Goal: Use online tool/utility: Use online tool/utility

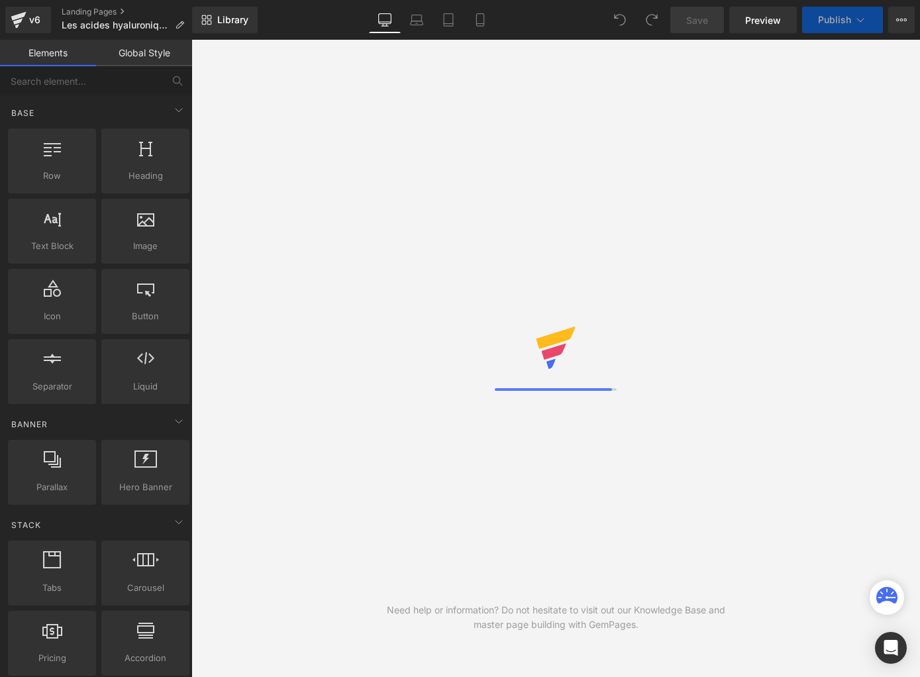
click at [144, 59] on link "Global Style" at bounding box center [144, 53] width 96 height 26
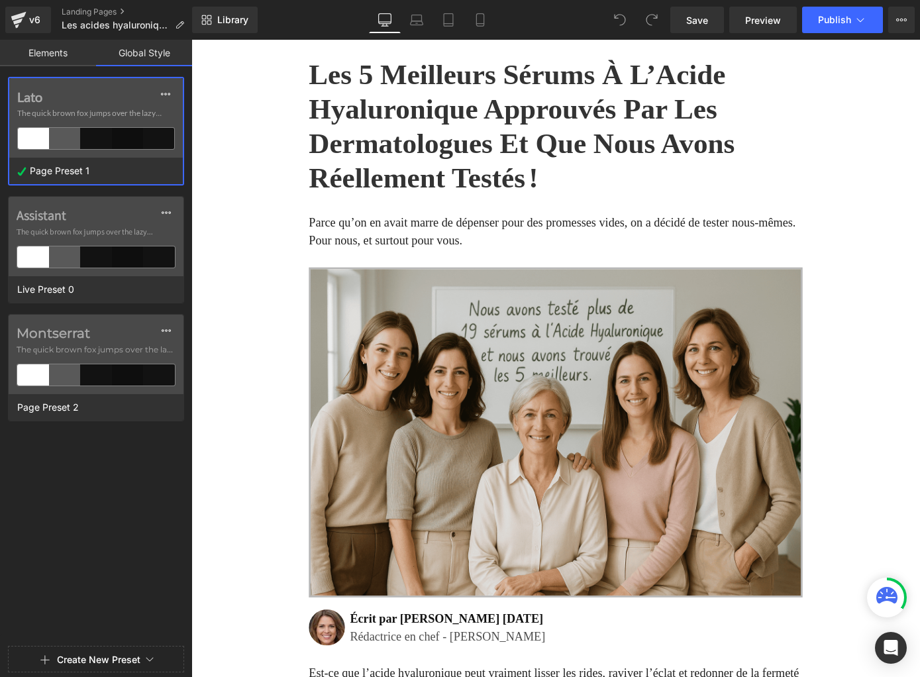
click at [62, 125] on div "Lato The quick brown fox jumps over the lazy..." at bounding box center [96, 117] width 174 height 79
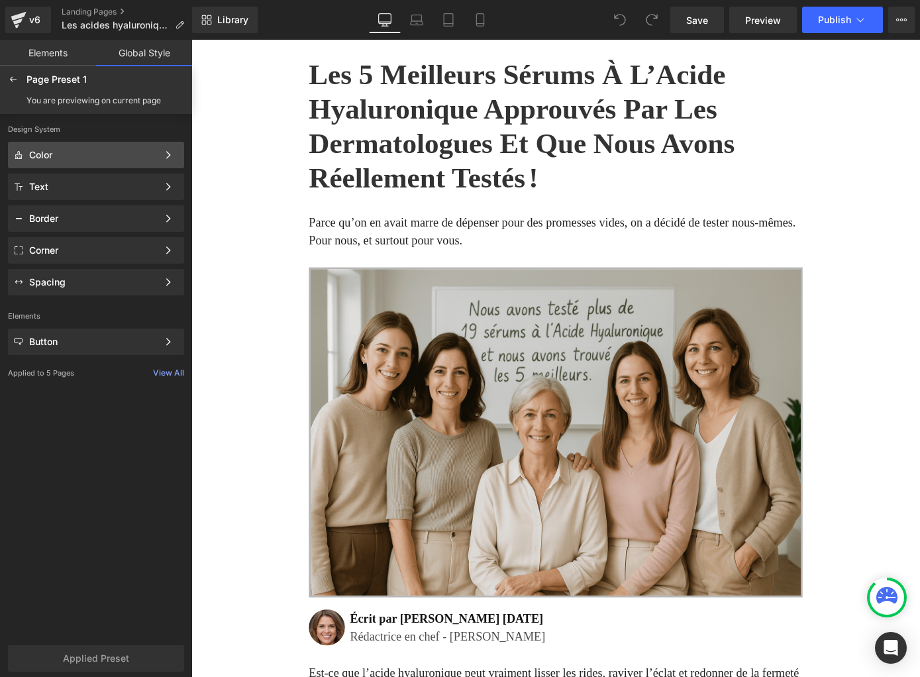
click at [57, 151] on div "Color" at bounding box center [93, 155] width 129 height 11
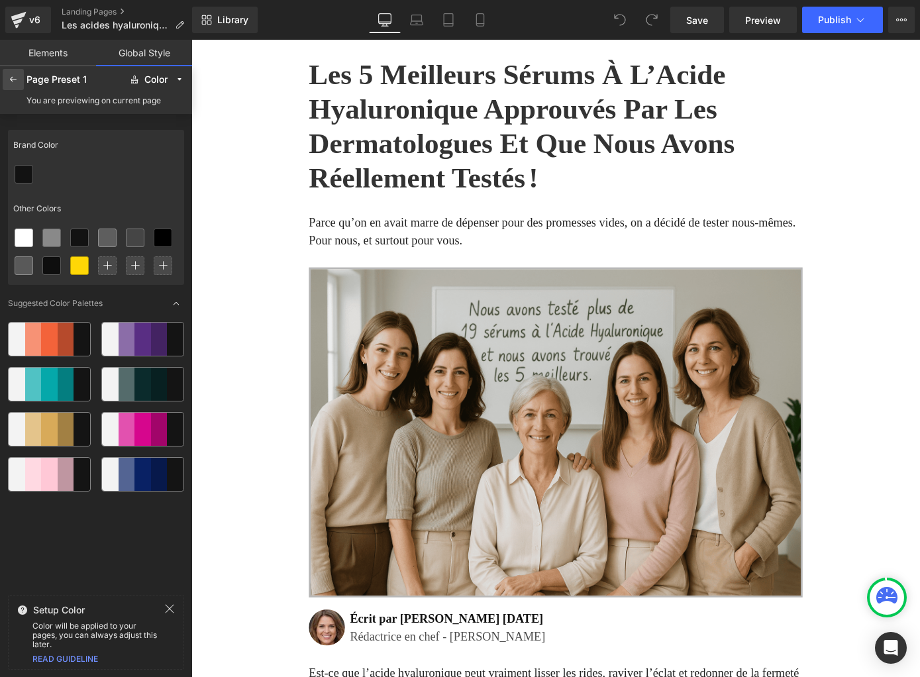
click at [17, 85] on div at bounding box center [13, 79] width 21 height 21
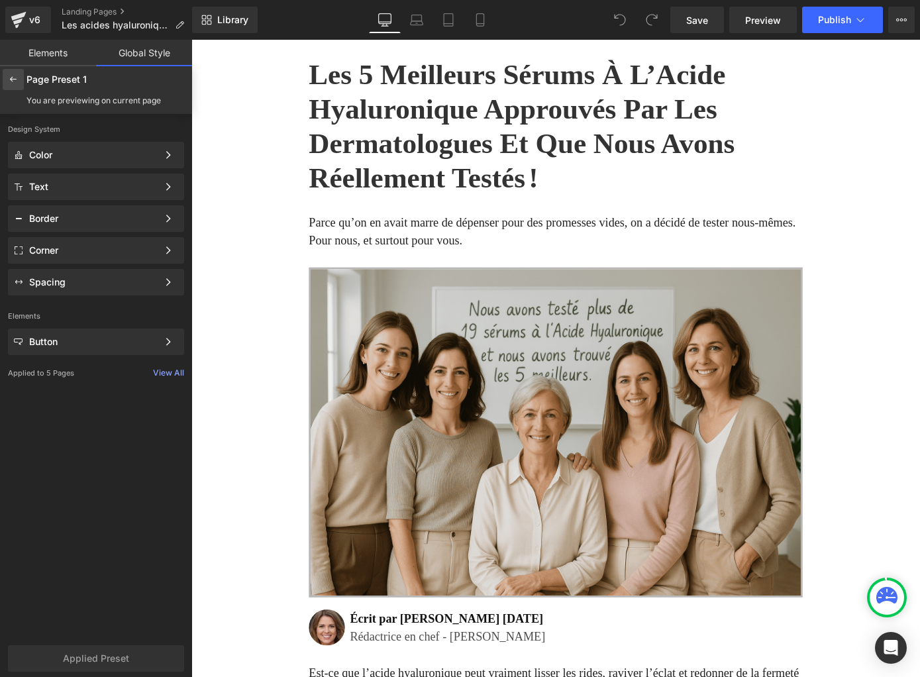
click at [13, 81] on icon at bounding box center [13, 79] width 11 height 11
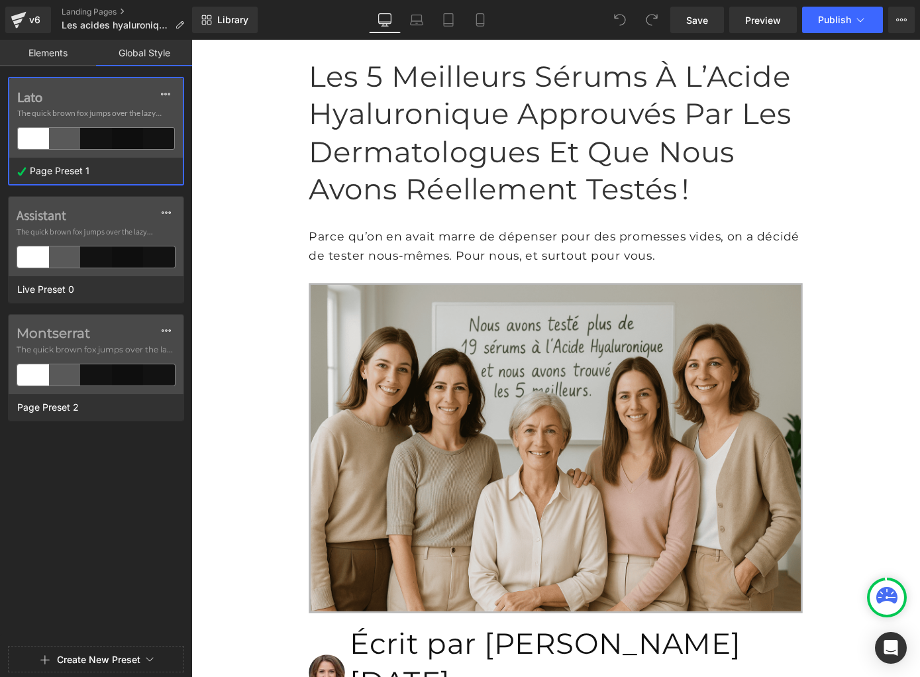
click at [52, 130] on div at bounding box center [64, 138] width 31 height 21
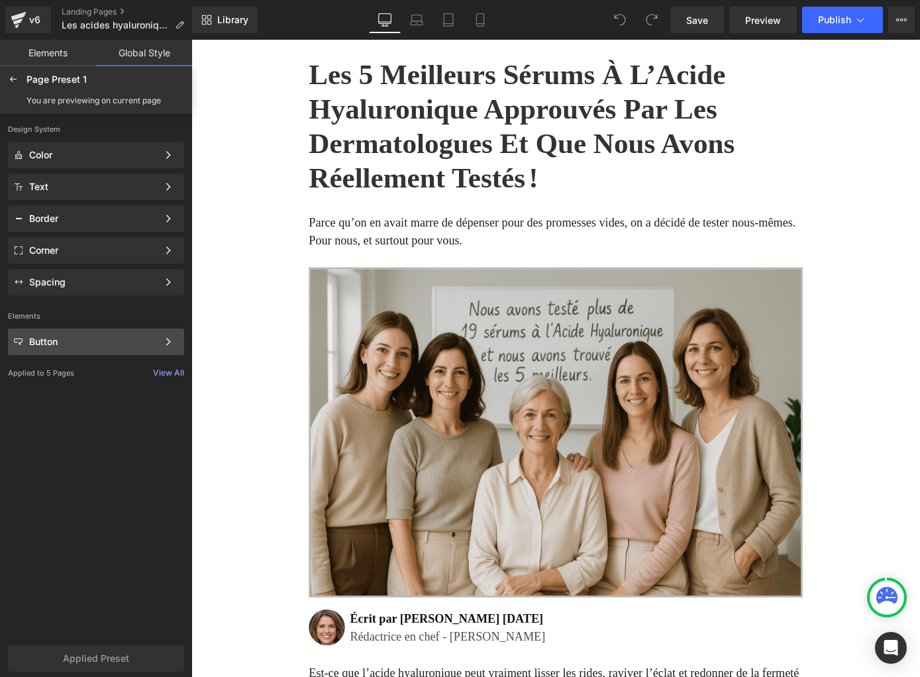
click at [54, 337] on div "Button" at bounding box center [93, 342] width 129 height 11
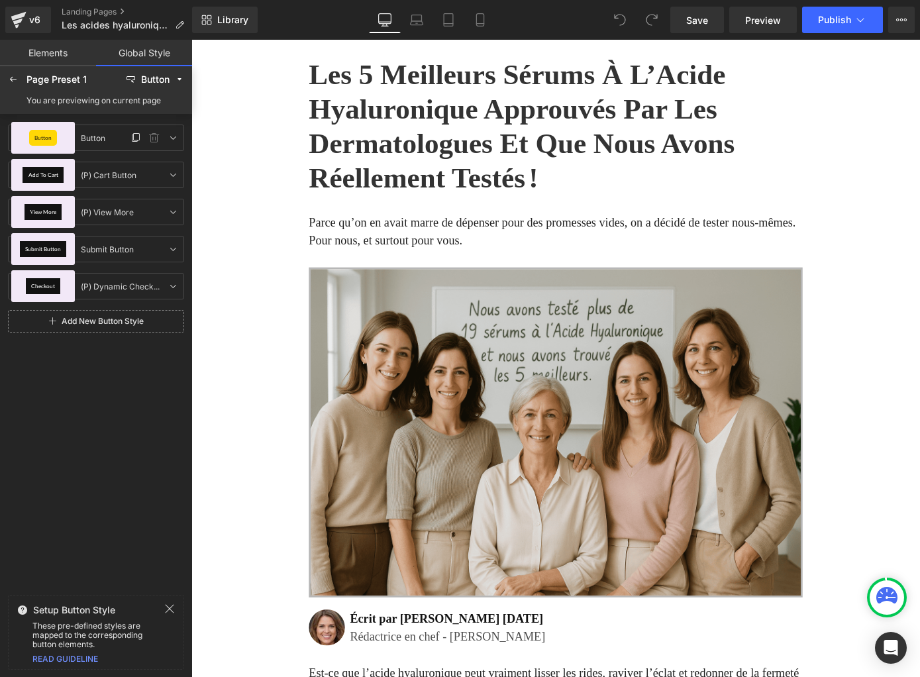
click at [48, 135] on span "Button" at bounding box center [42, 137] width 17 height 5
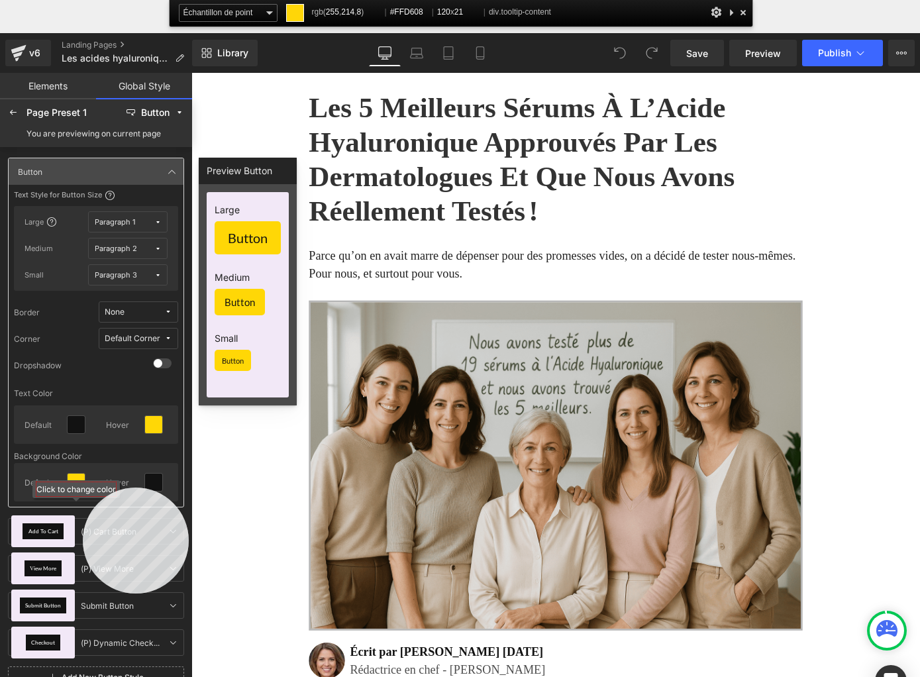
click at [83, 488] on div "Click to change color" at bounding box center [75, 489] width 79 height 14
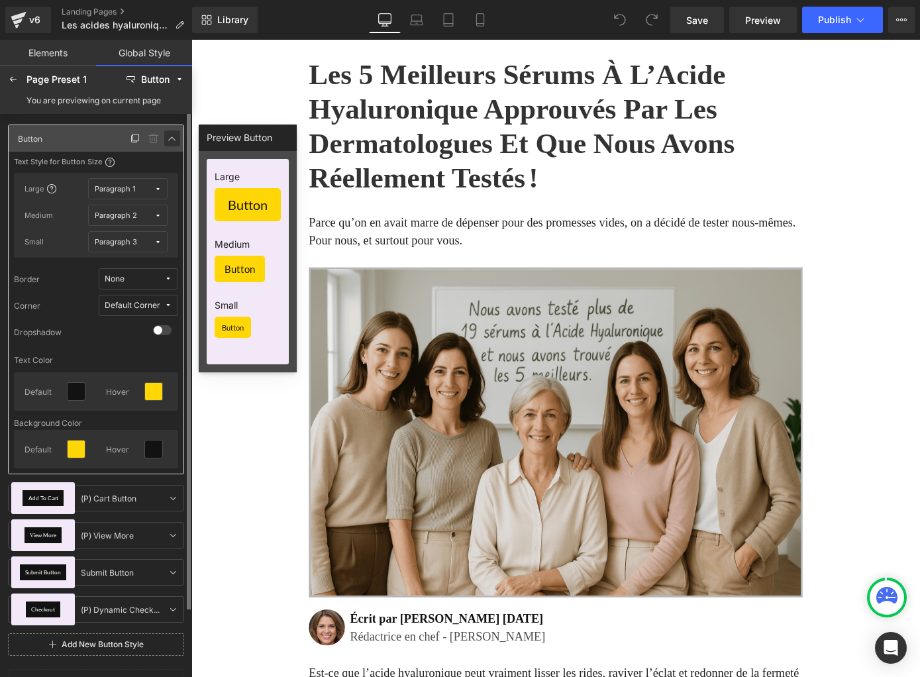
click at [170, 138] on icon at bounding box center [172, 138] width 11 height 11
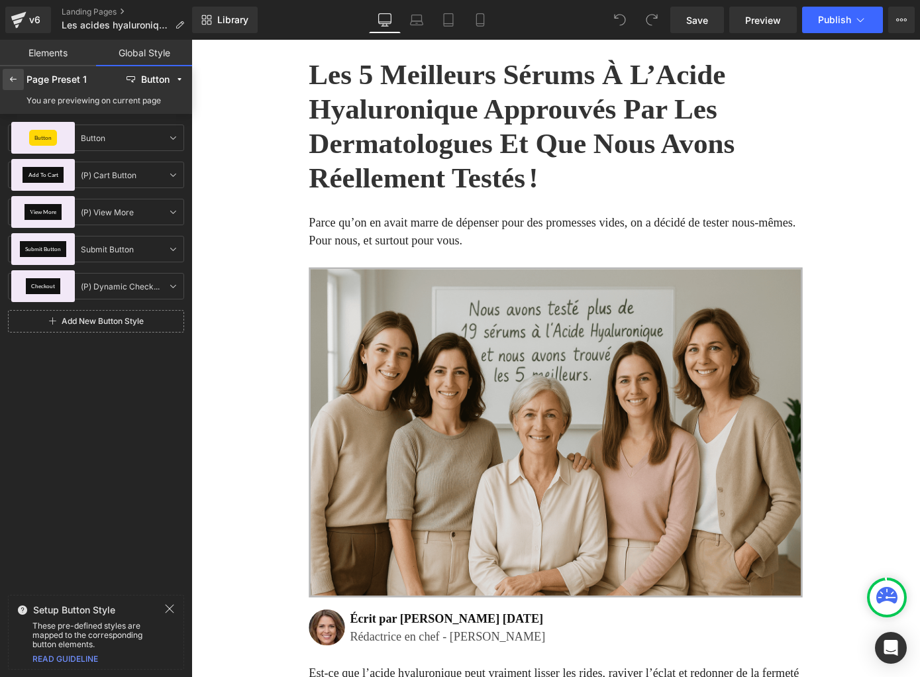
click at [17, 83] on icon at bounding box center [13, 79] width 11 height 11
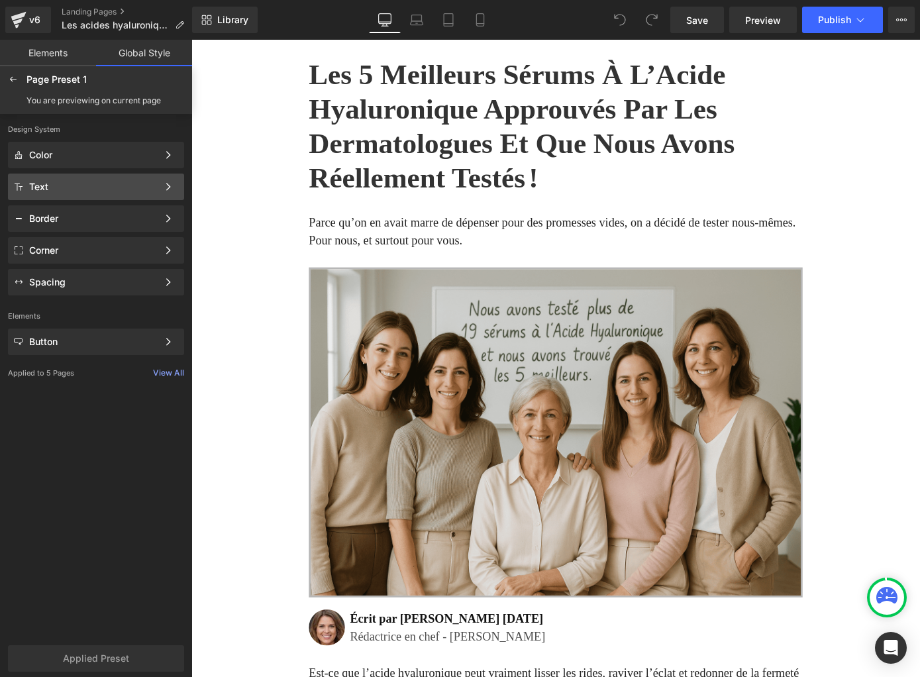
click at [54, 187] on div "Text" at bounding box center [93, 187] width 129 height 11
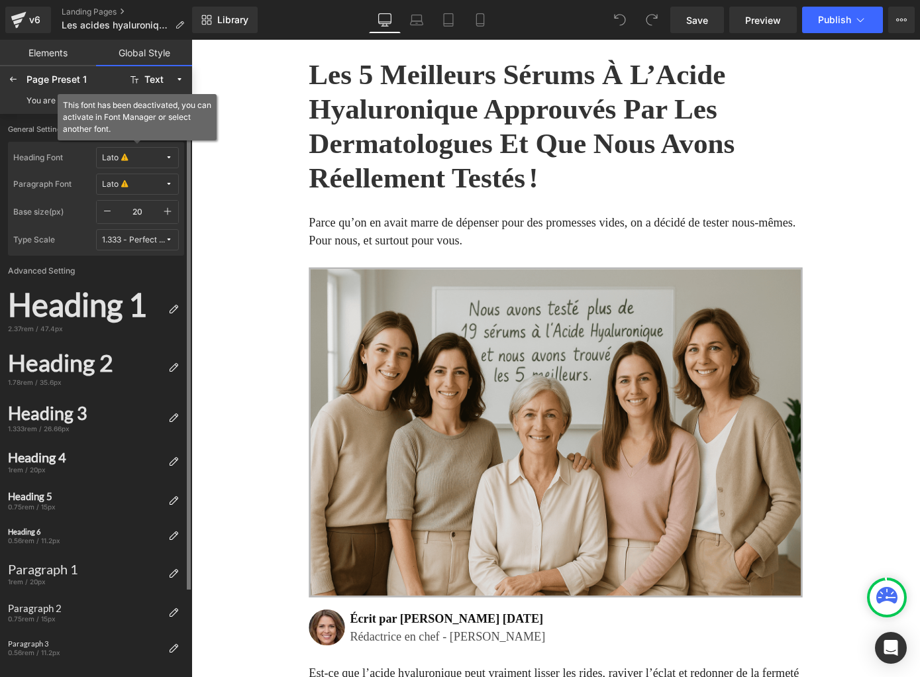
click at [170, 154] on icon at bounding box center [169, 158] width 8 height 8
click at [156, 231] on div "Manage Fonts" at bounding box center [125, 225] width 98 height 18
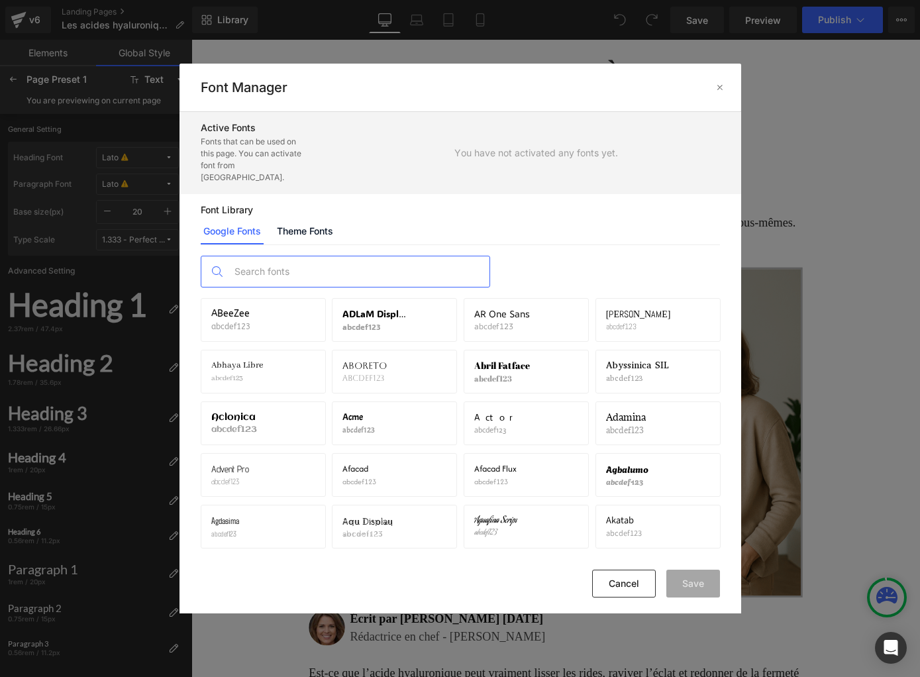
click at [323, 256] on input "text" at bounding box center [359, 271] width 262 height 30
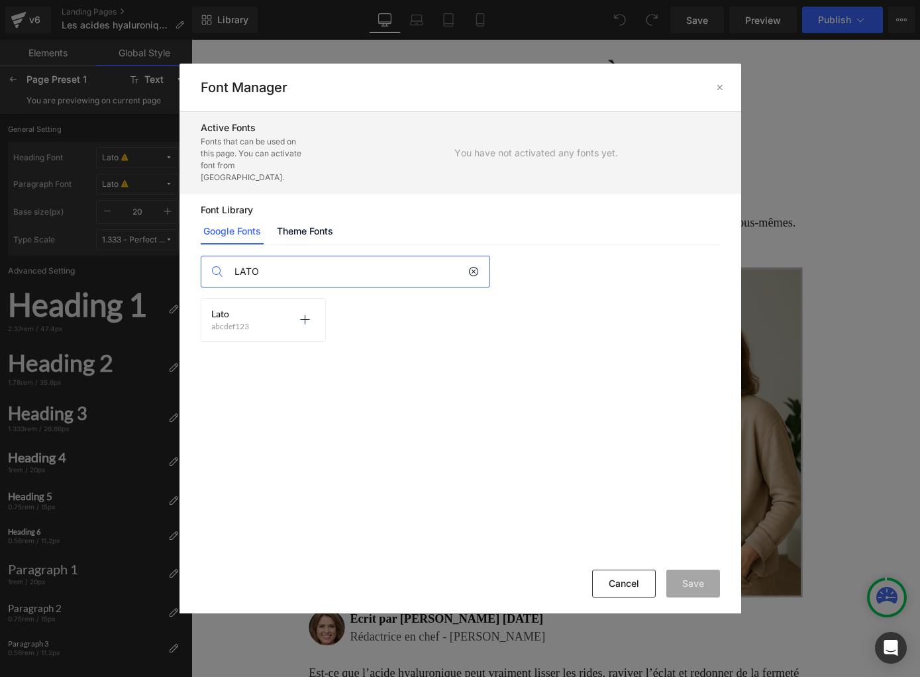
type input "LATO"
click at [215, 309] on span "Lato" at bounding box center [220, 314] width 18 height 11
click at [303, 315] on icon at bounding box center [304, 320] width 11 height 11
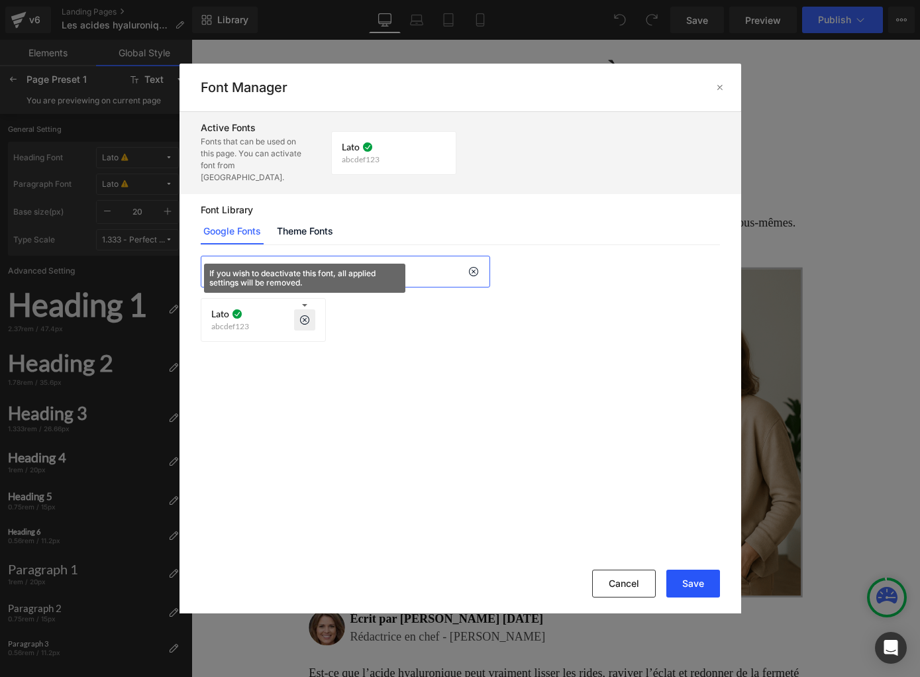
click at [694, 578] on button "Save" at bounding box center [693, 584] width 54 height 28
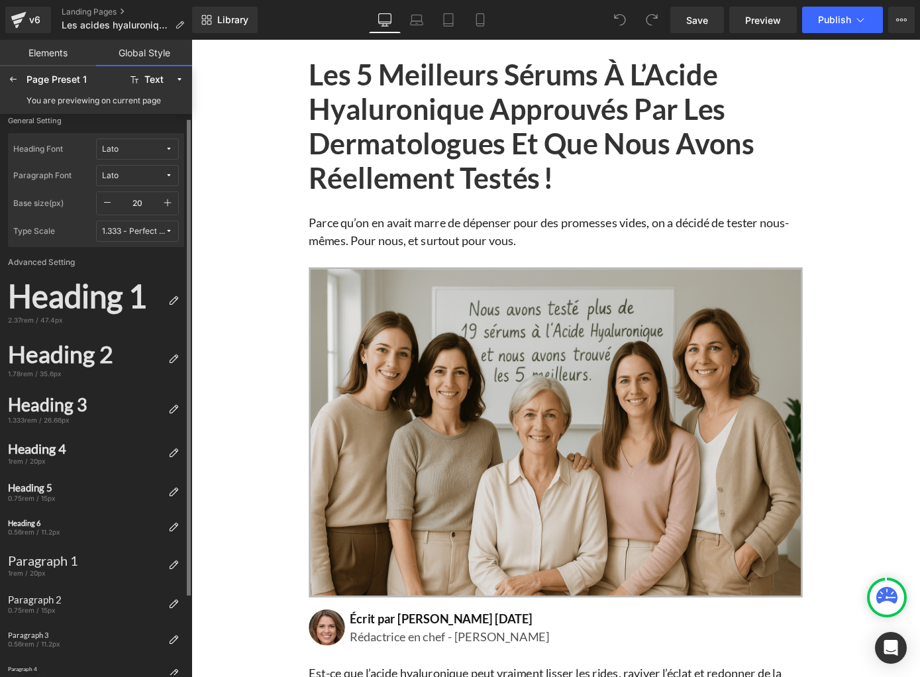
scroll to position [11, 0]
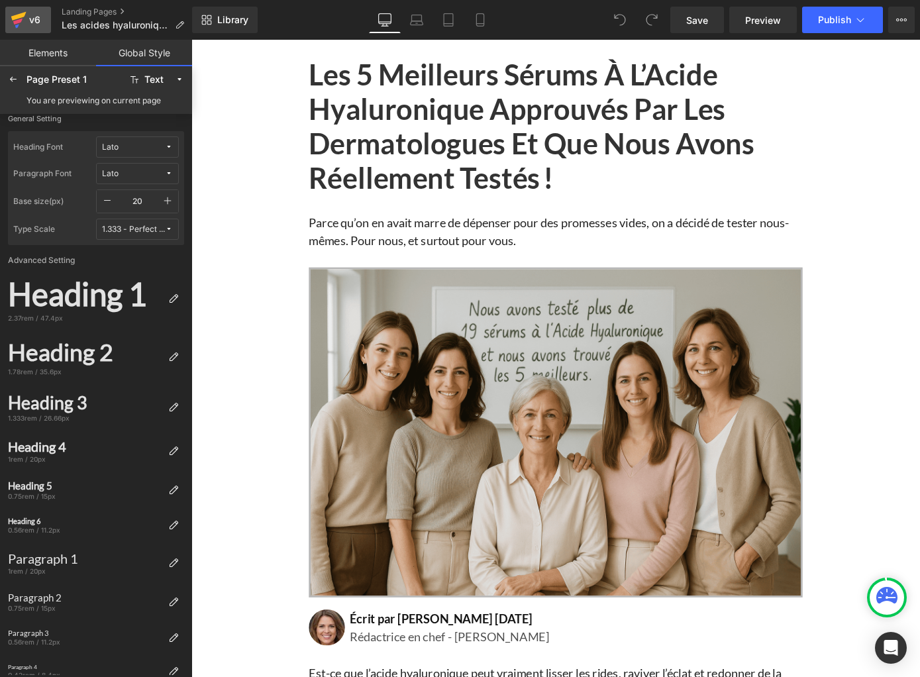
drag, startPoint x: 17, startPoint y: 23, endPoint x: 44, endPoint y: 21, distance: 26.5
click at [17, 23] on icon at bounding box center [17, 22] width 9 height 6
